Goal: Find specific page/section: Find specific page/section

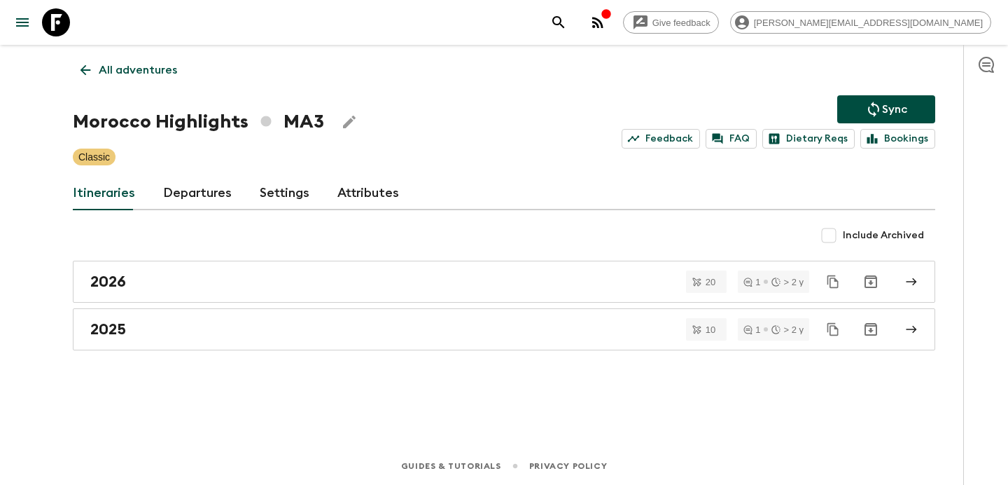
click at [604, 22] on icon "button" at bounding box center [597, 22] width 11 height 11
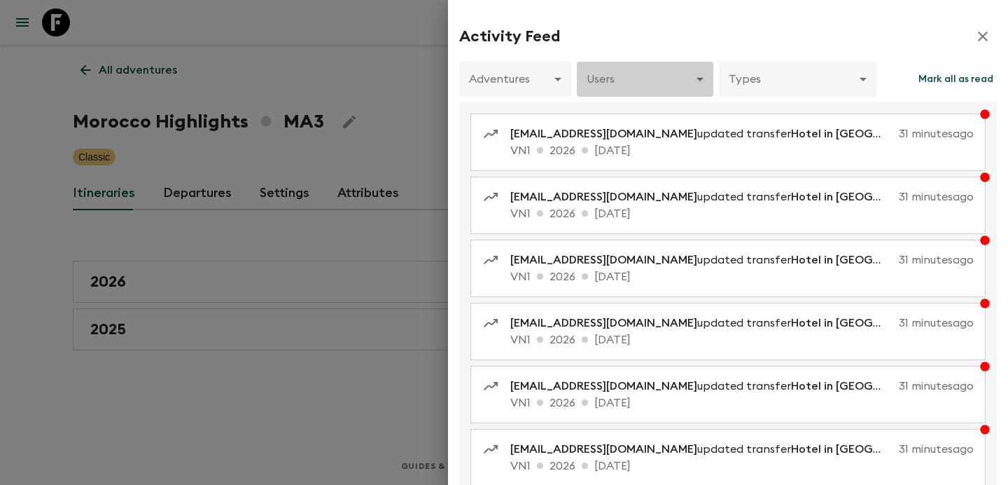
click at [671, 94] on body "Give feedback [PERSON_NAME][EMAIL_ADDRESS][DOMAIN_NAME] All adventures Morocco …" at bounding box center [504, 242] width 1008 height 485
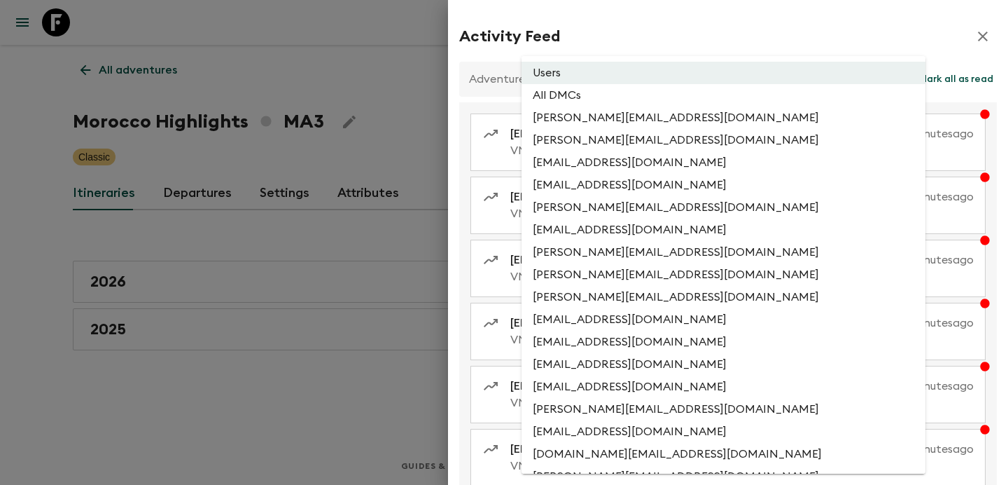
click at [667, 104] on li "All DMCs" at bounding box center [724, 95] width 404 height 22
type input "EXTERNAL_ONLY"
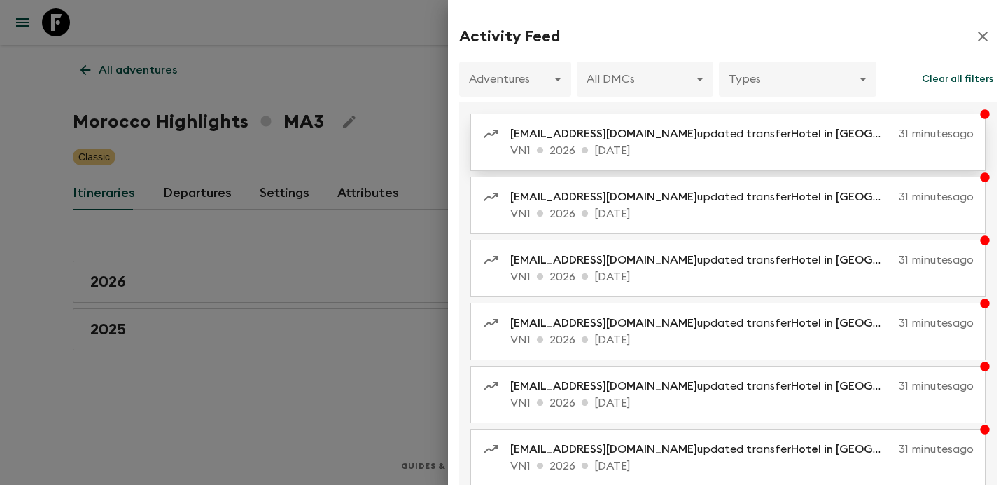
click at [697, 144] on p "VN1 2026 [DATE]" at bounding box center [742, 150] width 464 height 17
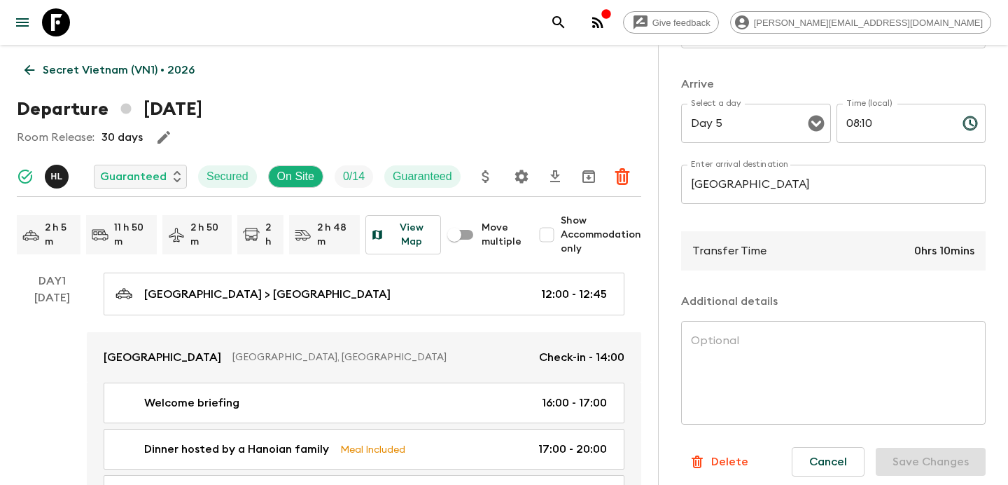
click at [112, 74] on p "Secret Vietnam (VN1) • 2026" at bounding box center [119, 70] width 152 height 17
